Goal: Task Accomplishment & Management: Manage account settings

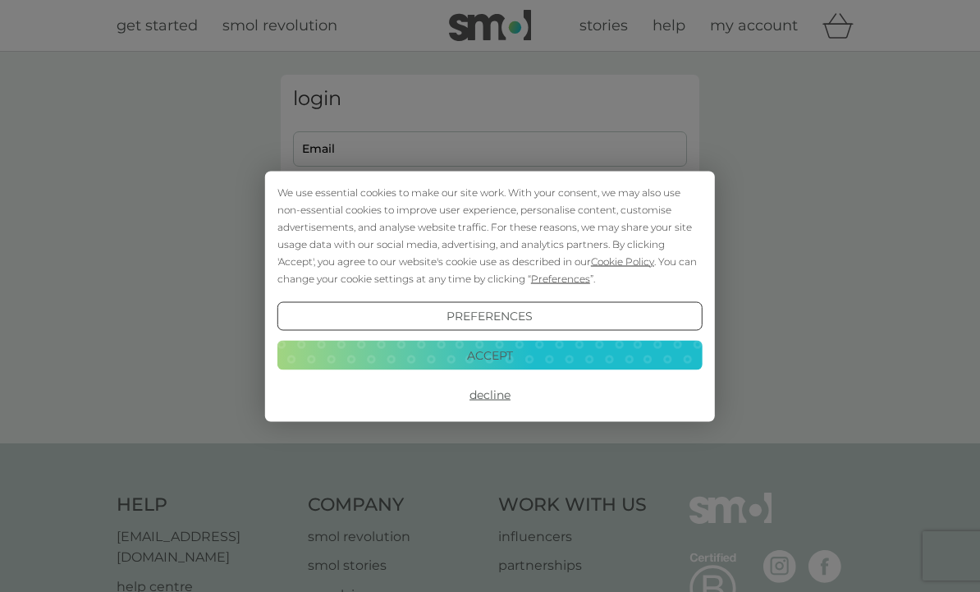
click at [525, 355] on button "Accept" at bounding box center [490, 356] width 425 height 30
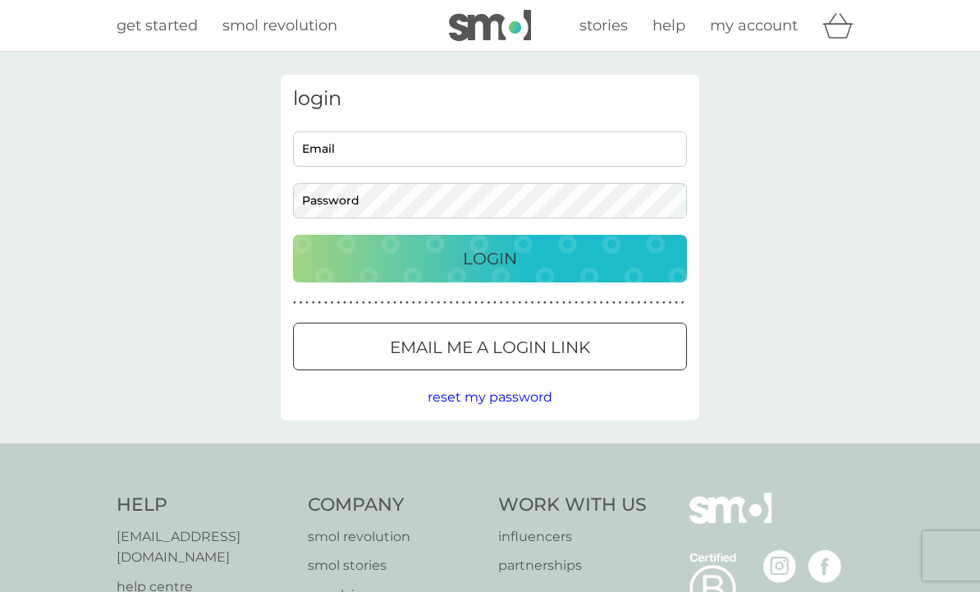
click at [445, 149] on input "Email" at bounding box center [490, 148] width 394 height 35
type input "[EMAIL_ADDRESS][DOMAIN_NAME]"
click at [490, 258] on button "Login" at bounding box center [490, 259] width 394 height 48
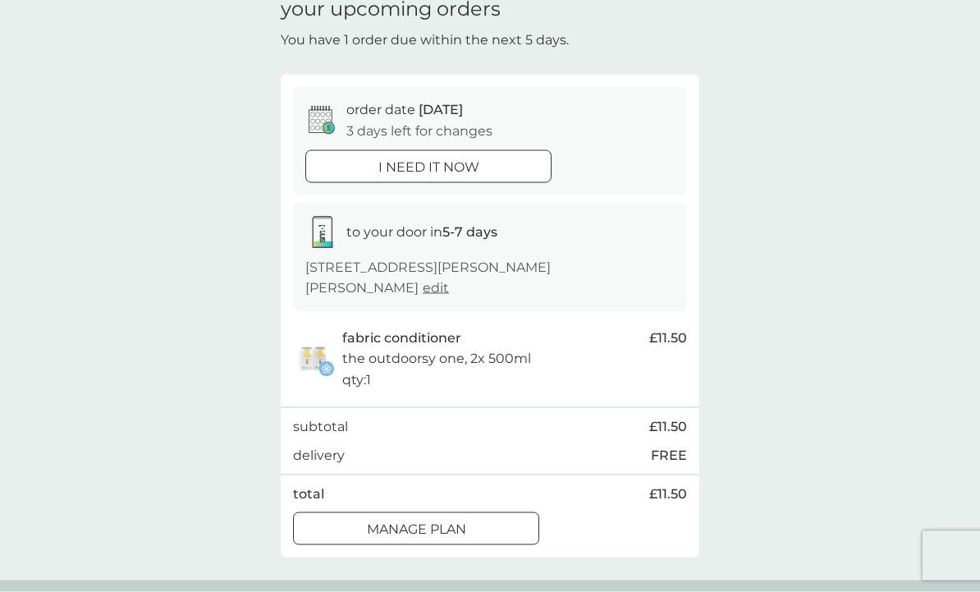
scroll to position [80, 0]
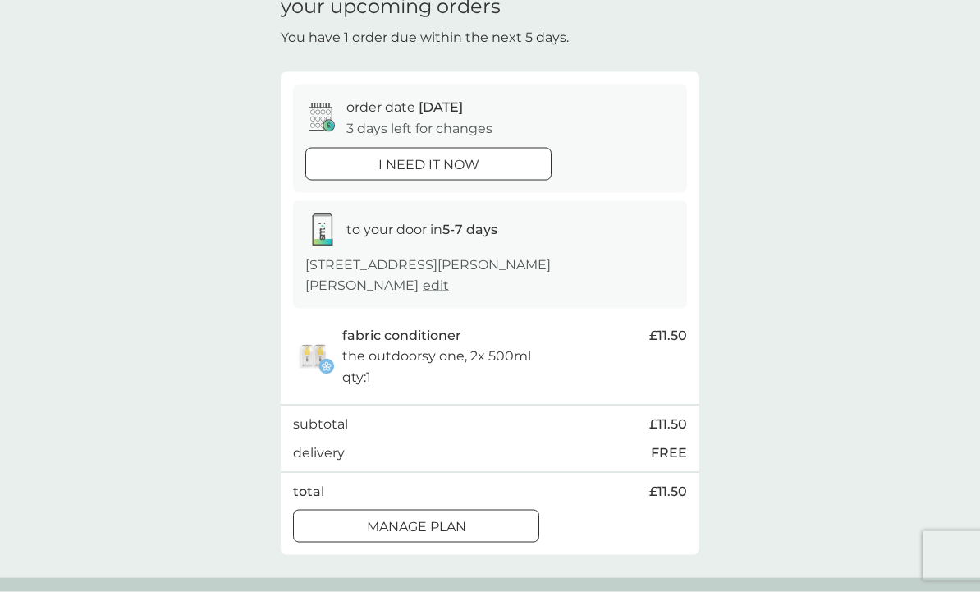
click at [465, 524] on p "Manage plan" at bounding box center [416, 526] width 99 height 21
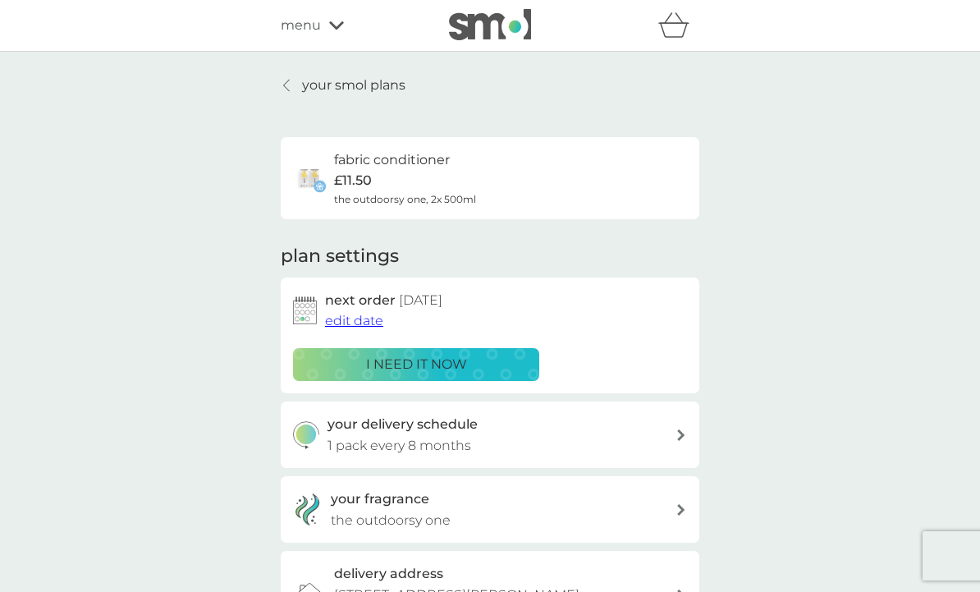
click at [363, 323] on span "edit date" at bounding box center [354, 321] width 58 height 16
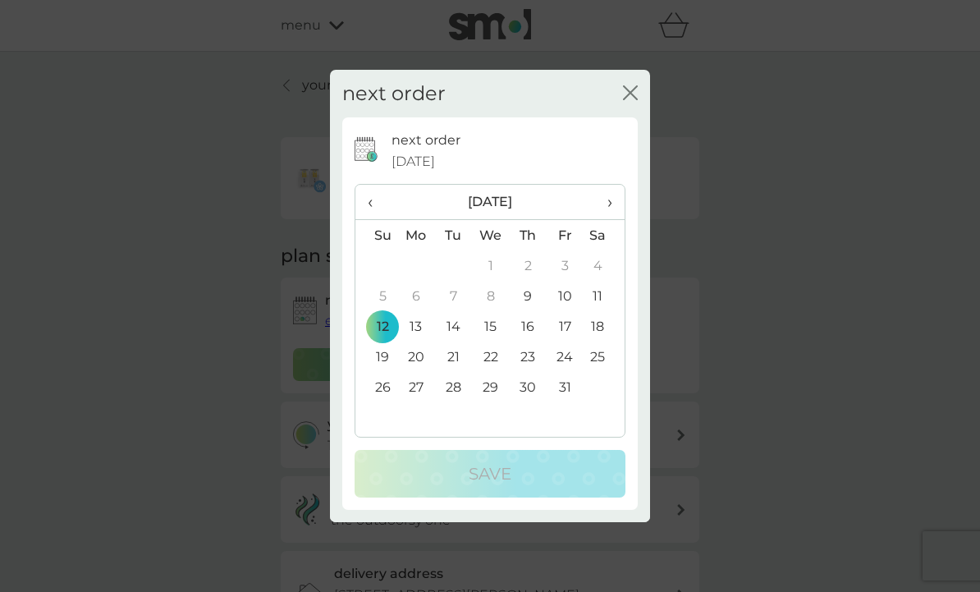
click at [606, 219] on span "›" at bounding box center [604, 202] width 16 height 34
click at [531, 372] on td "20" at bounding box center [528, 357] width 37 height 30
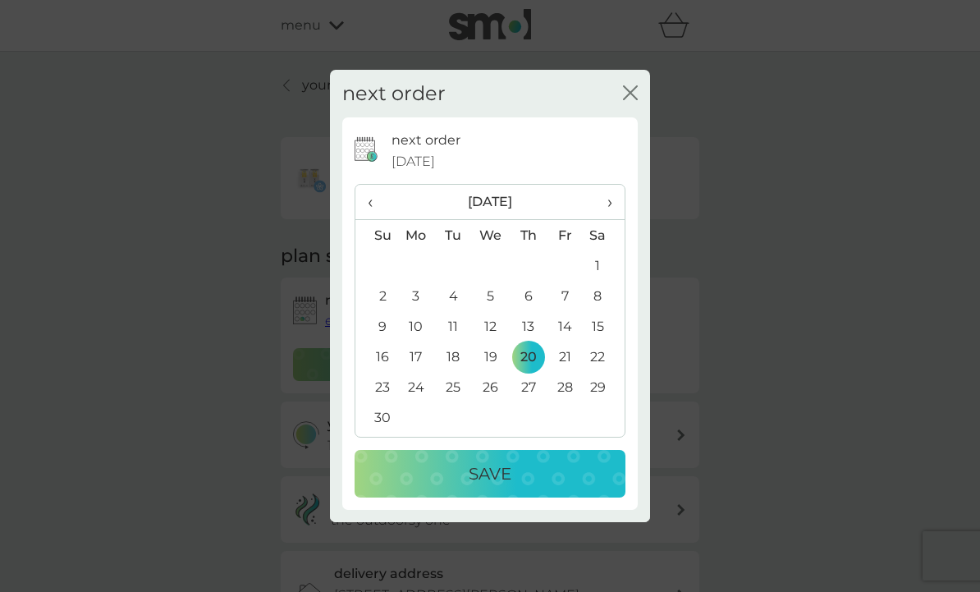
click at [517, 487] on div "Save" at bounding box center [490, 474] width 238 height 26
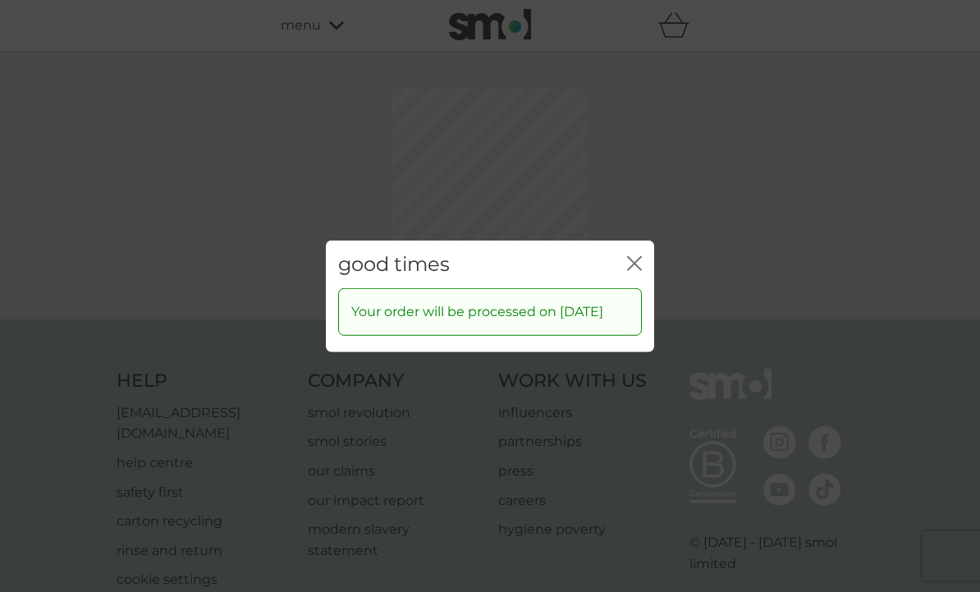
click at [636, 269] on icon "close" at bounding box center [638, 262] width 7 height 13
